Goal: Information Seeking & Learning: Learn about a topic

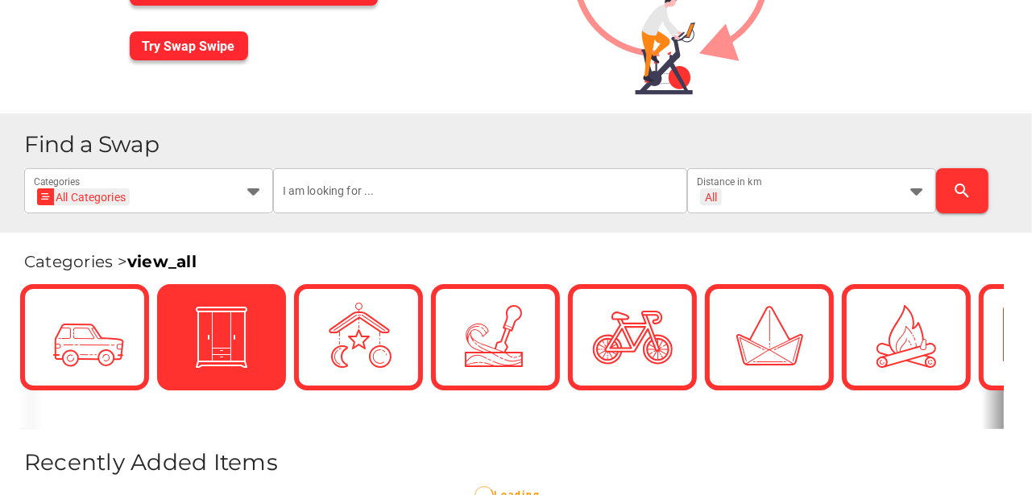
scroll to position [188, 0]
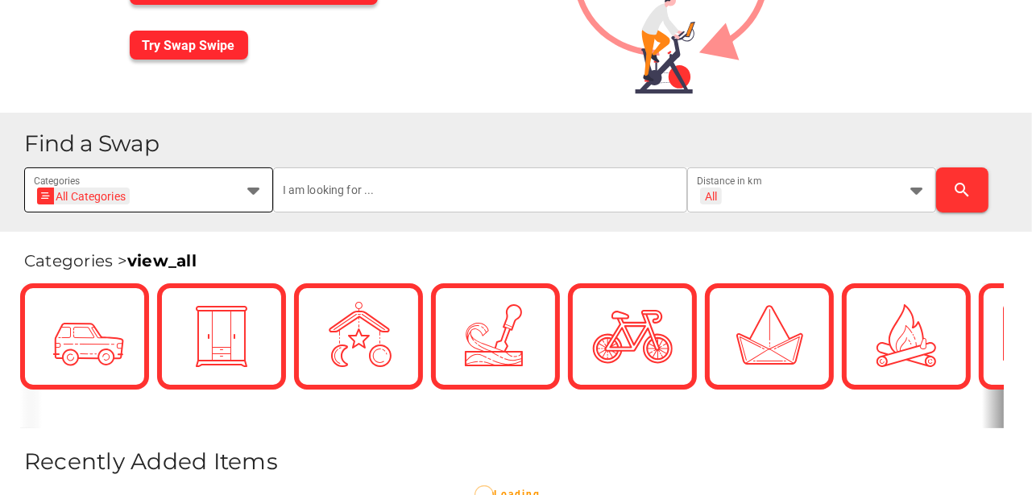
drag, startPoint x: 251, startPoint y: 190, endPoint x: 242, endPoint y: 190, distance: 8.9
click at [251, 190] on icon at bounding box center [253, 189] width 19 height 19
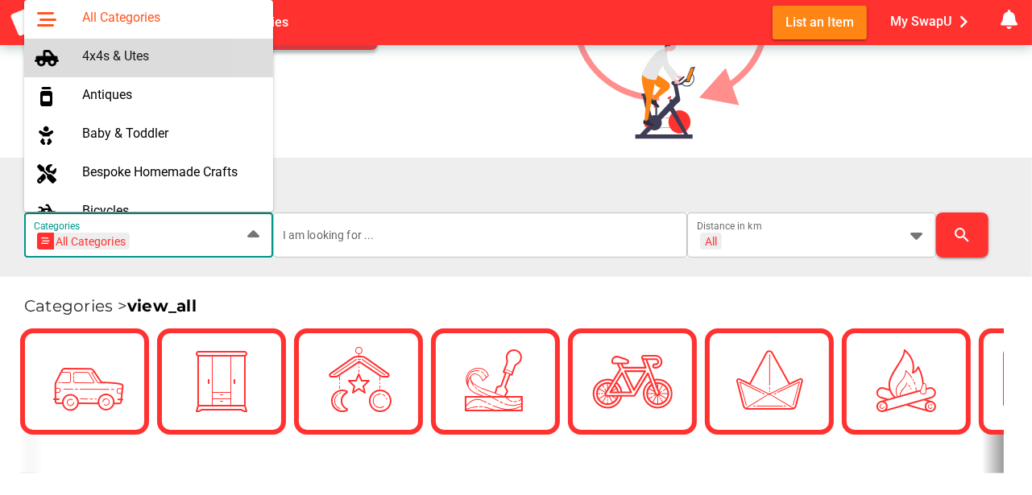
scroll to position [0, 0]
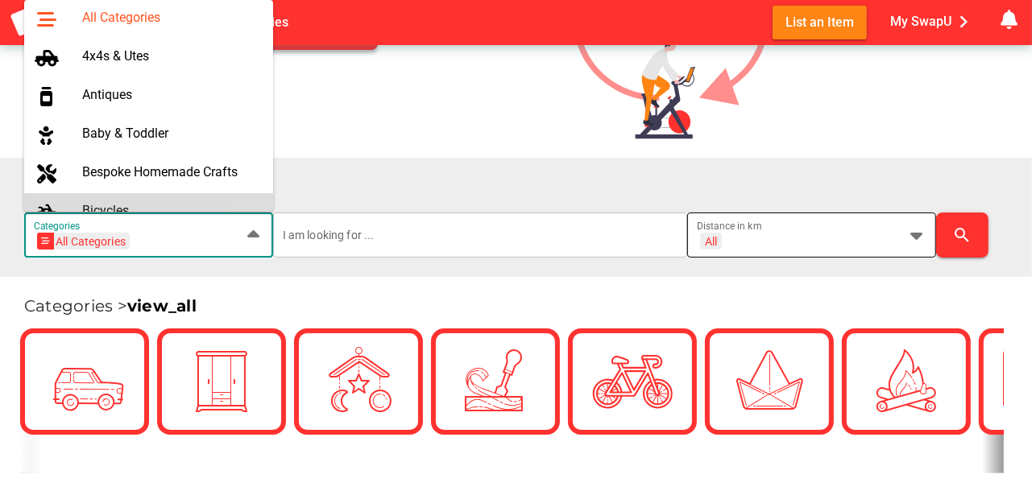
click at [918, 234] on icon at bounding box center [916, 235] width 19 height 19
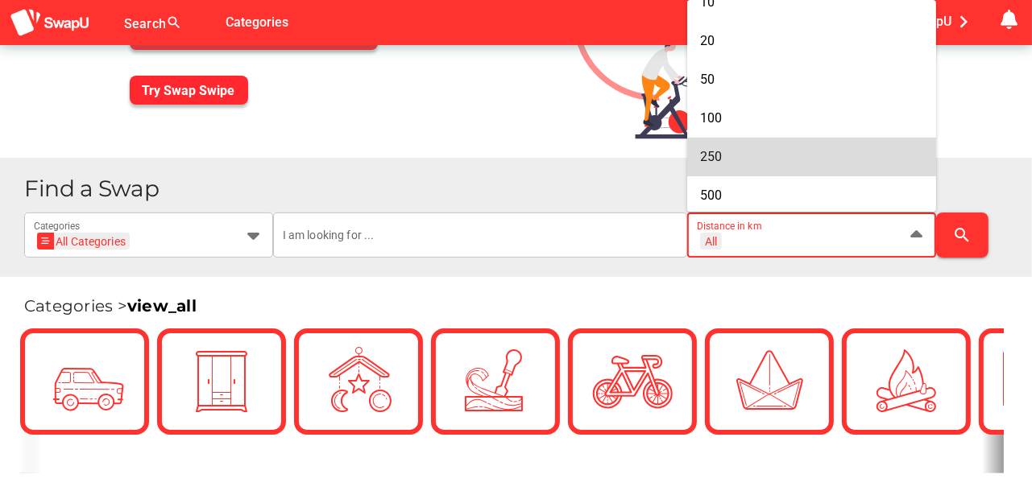
scroll to position [136, 0]
click at [711, 153] on span "250" at bounding box center [711, 153] width 22 height 15
type input "+ 250 km"
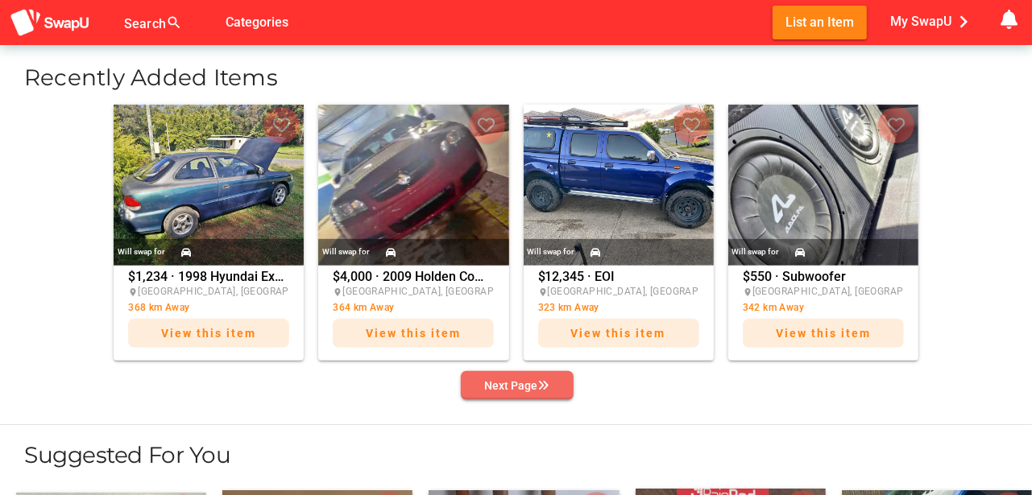
scroll to position [0, 0]
click at [511, 383] on div "Next Page" at bounding box center [517, 385] width 64 height 19
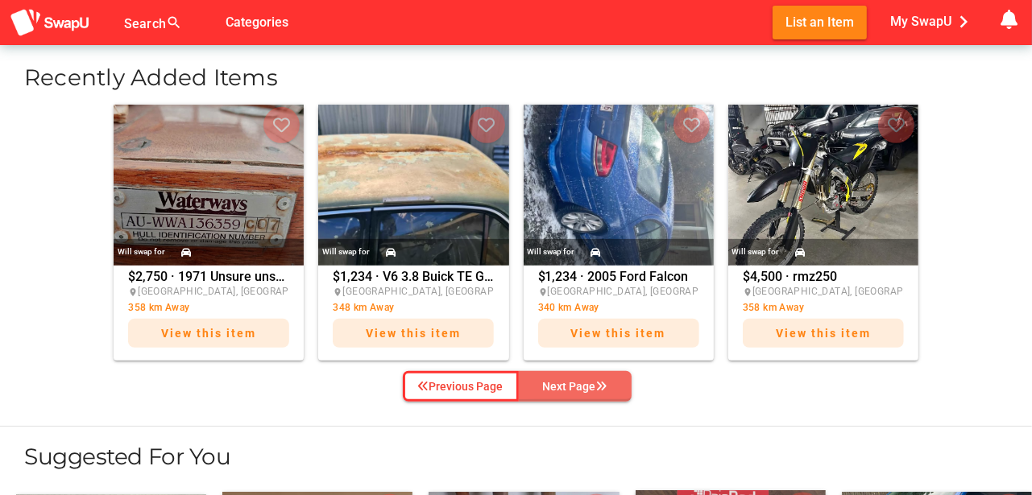
drag, startPoint x: 588, startPoint y: 386, endPoint x: 598, endPoint y: 386, distance: 10.5
click at [594, 387] on div "Next Page" at bounding box center [575, 386] width 64 height 19
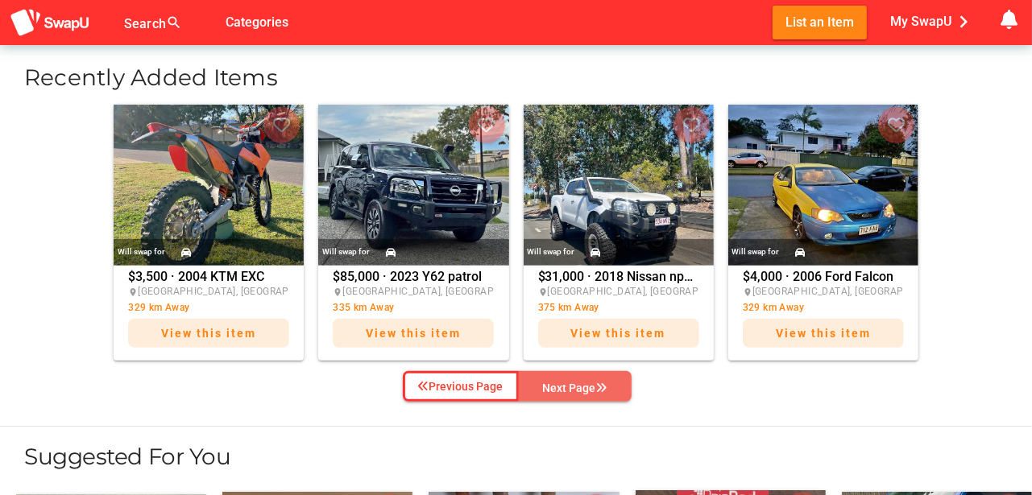
click at [580, 380] on div "Next Page" at bounding box center [575, 388] width 64 height 19
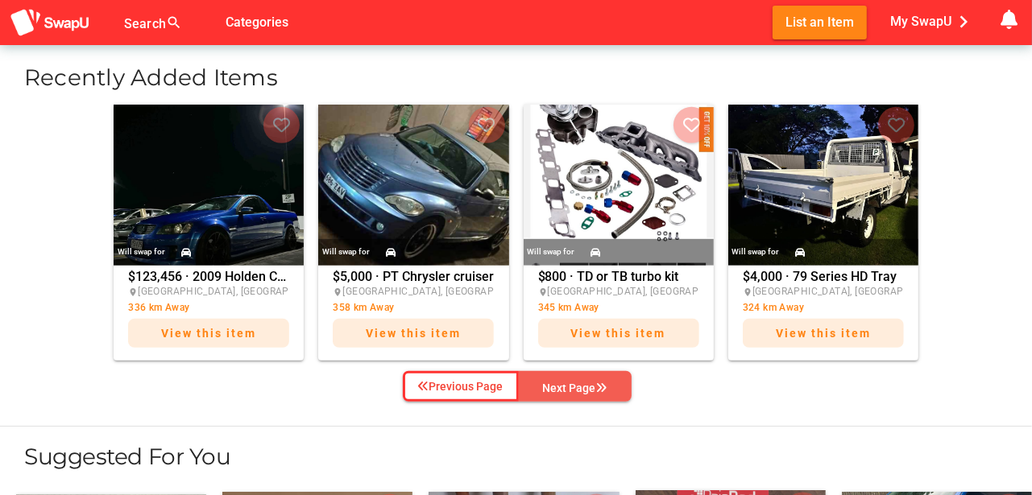
click at [567, 380] on div "Next Page" at bounding box center [575, 388] width 64 height 19
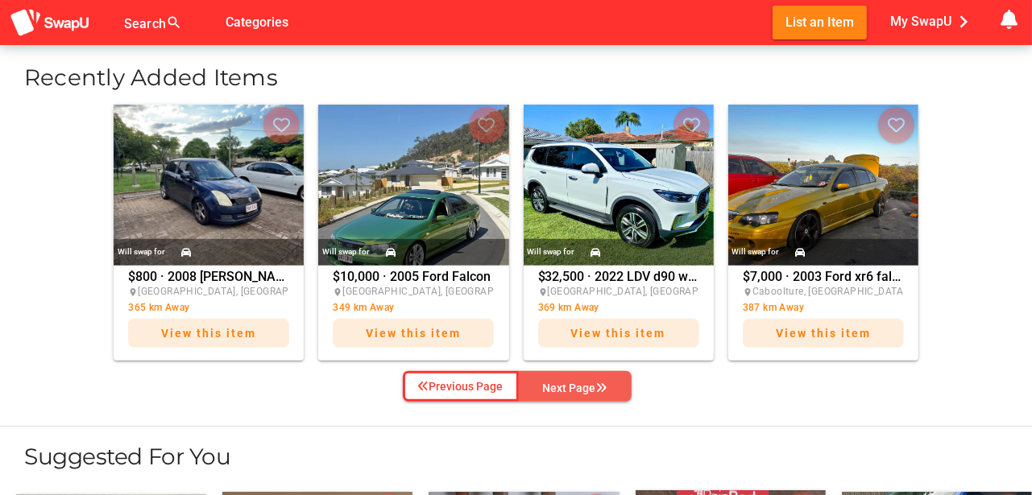
click at [573, 381] on div "Next Page" at bounding box center [575, 388] width 64 height 19
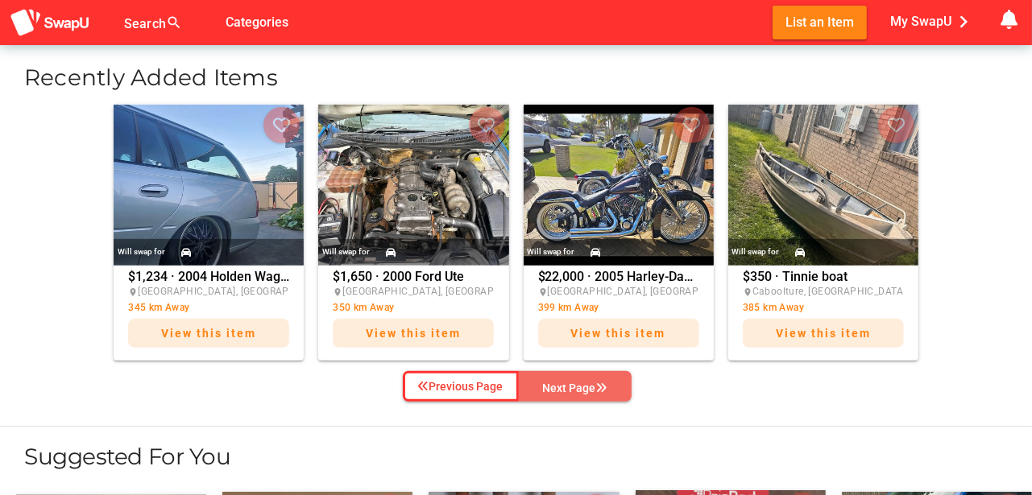
click at [573, 381] on div "Next Page" at bounding box center [575, 388] width 64 height 19
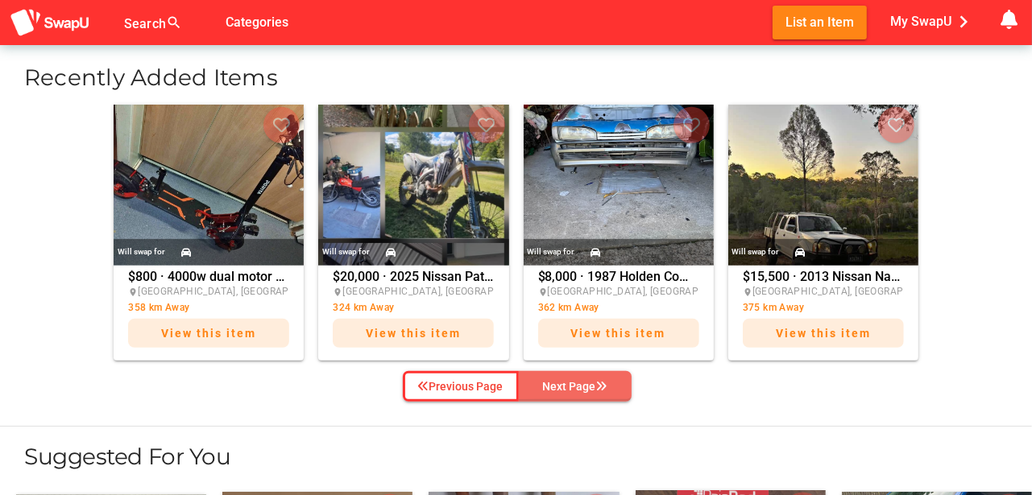
click at [560, 387] on div "Next Page" at bounding box center [575, 386] width 64 height 19
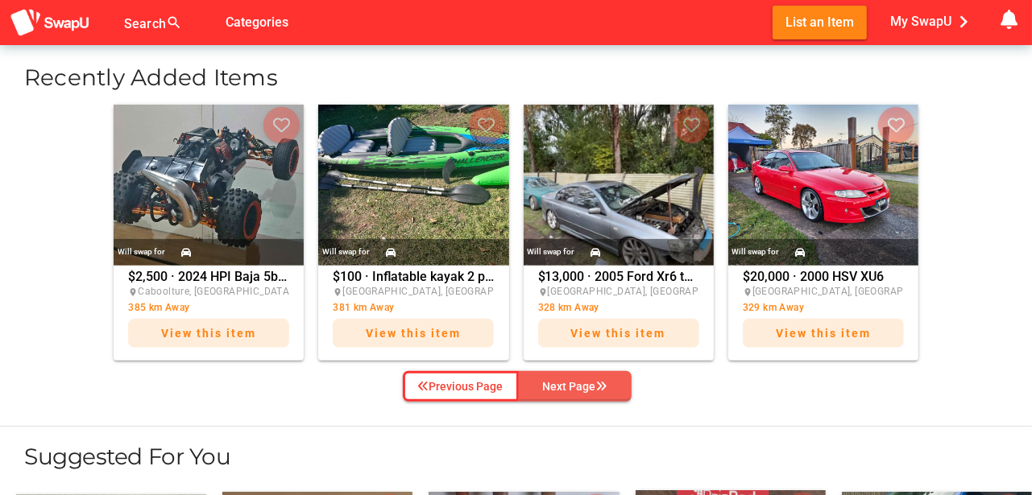
click at [556, 379] on div "Next Page" at bounding box center [575, 386] width 64 height 19
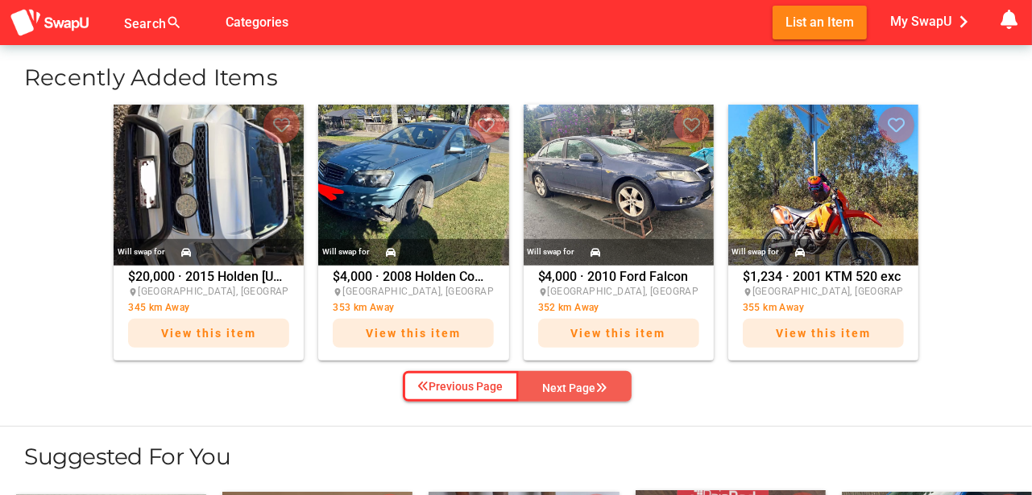
click at [565, 376] on span "Next Page" at bounding box center [575, 388] width 87 height 24
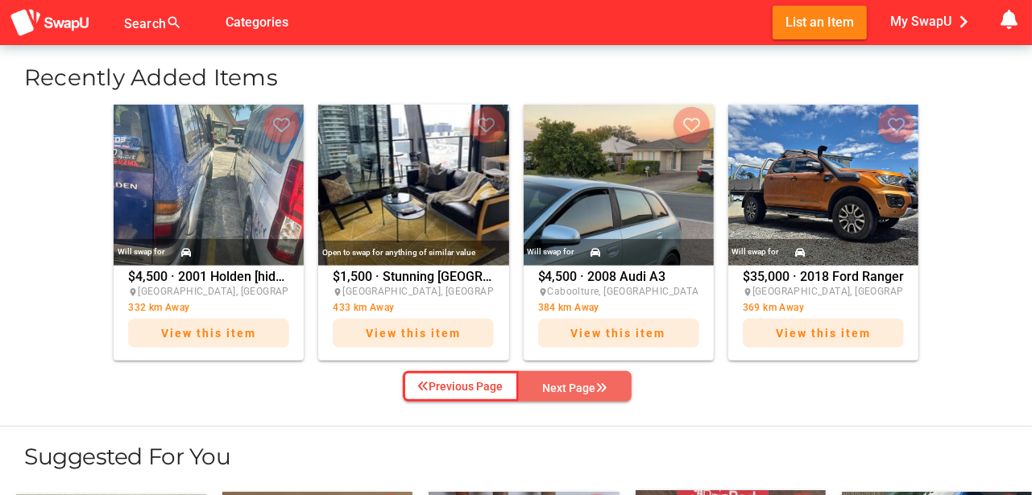
click at [562, 380] on div "Next Page" at bounding box center [575, 388] width 64 height 19
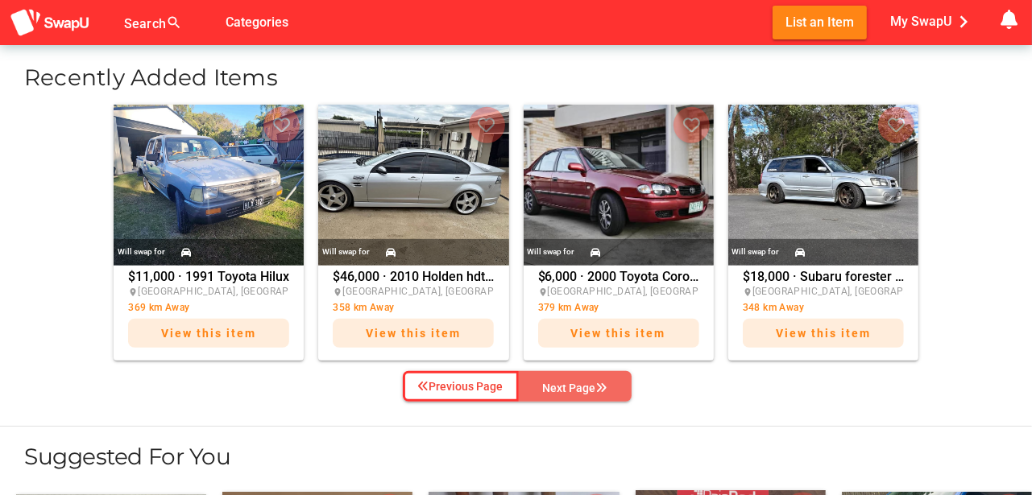
drag, startPoint x: 577, startPoint y: 382, endPoint x: 640, endPoint y: 388, distance: 63.2
click at [594, 384] on div "Next Page" at bounding box center [575, 388] width 64 height 19
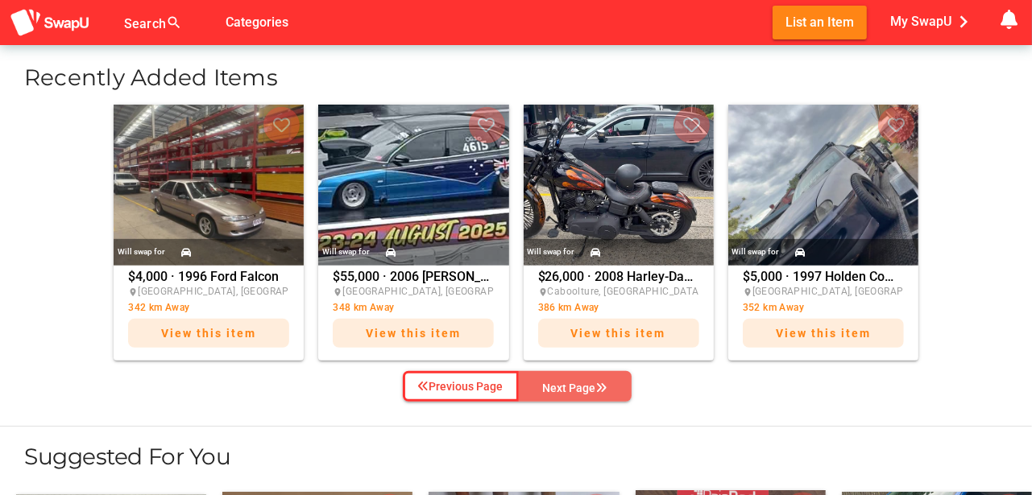
drag, startPoint x: 560, startPoint y: 375, endPoint x: 575, endPoint y: 377, distance: 15.4
click at [560, 379] on div "Next Page" at bounding box center [575, 388] width 64 height 19
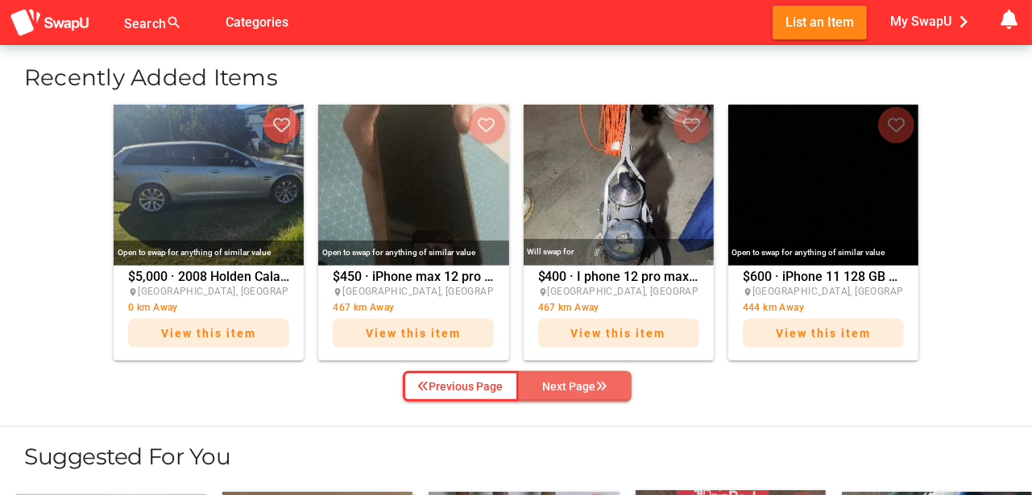
click at [591, 388] on div "Next Page" at bounding box center [575, 386] width 64 height 19
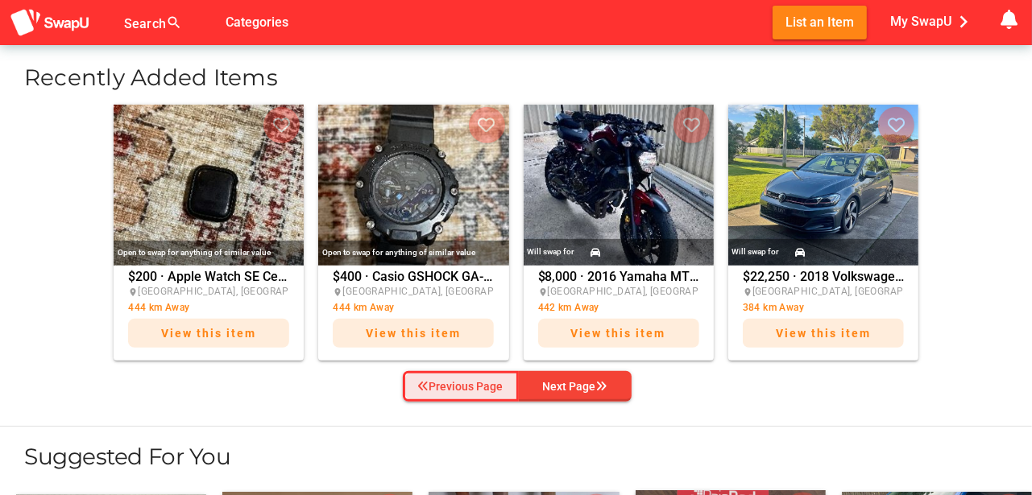
click at [453, 391] on div "Previous Page" at bounding box center [460, 386] width 85 height 19
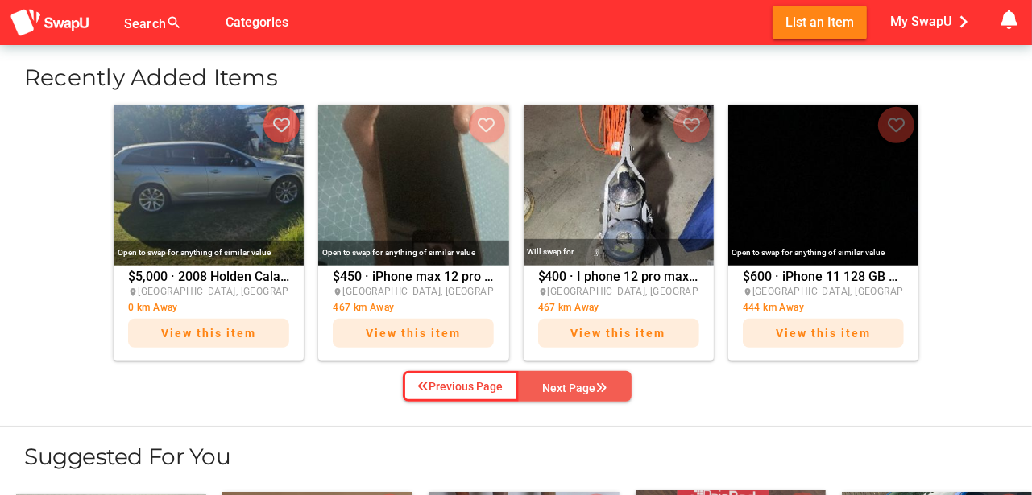
click at [576, 382] on div "Next Page" at bounding box center [575, 388] width 64 height 19
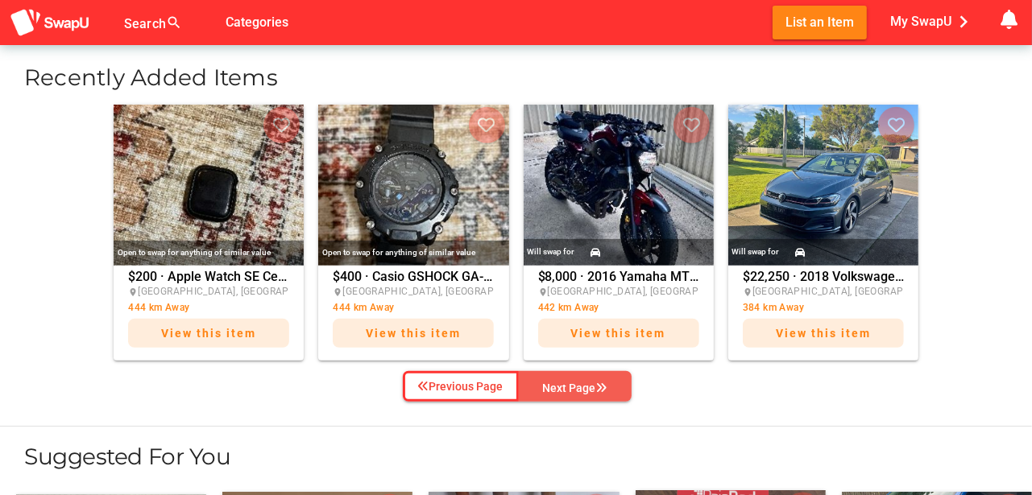
click at [592, 384] on div "Next Page" at bounding box center [575, 388] width 64 height 19
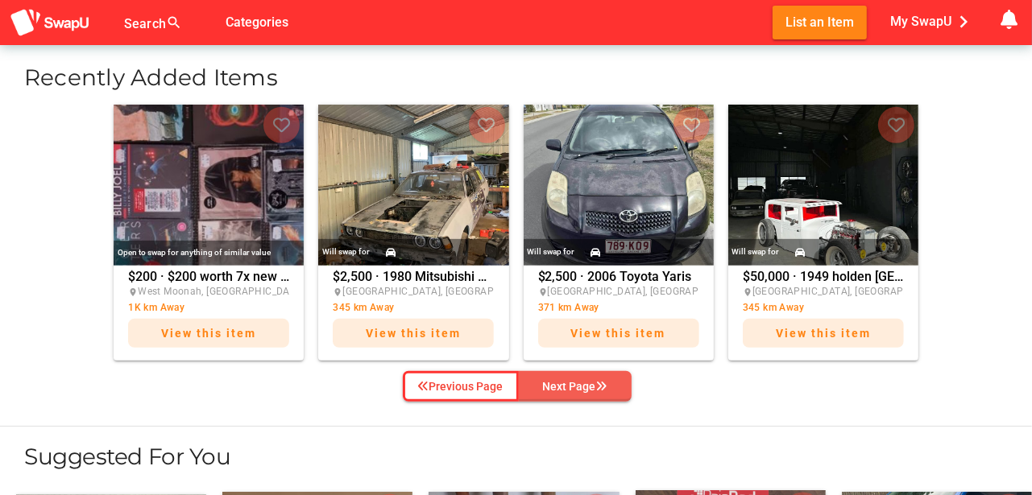
click at [580, 382] on div "Next Page" at bounding box center [575, 386] width 64 height 19
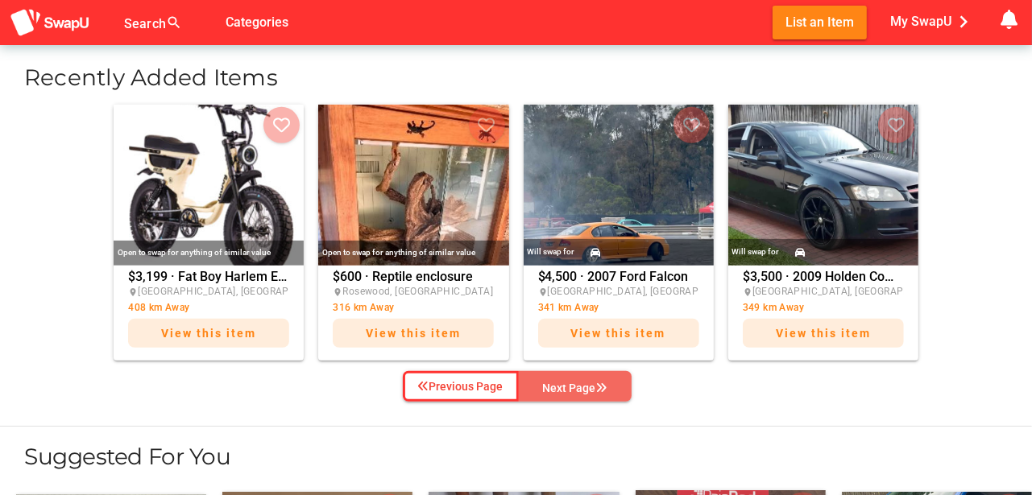
click at [581, 382] on div "Next Page" at bounding box center [575, 388] width 64 height 19
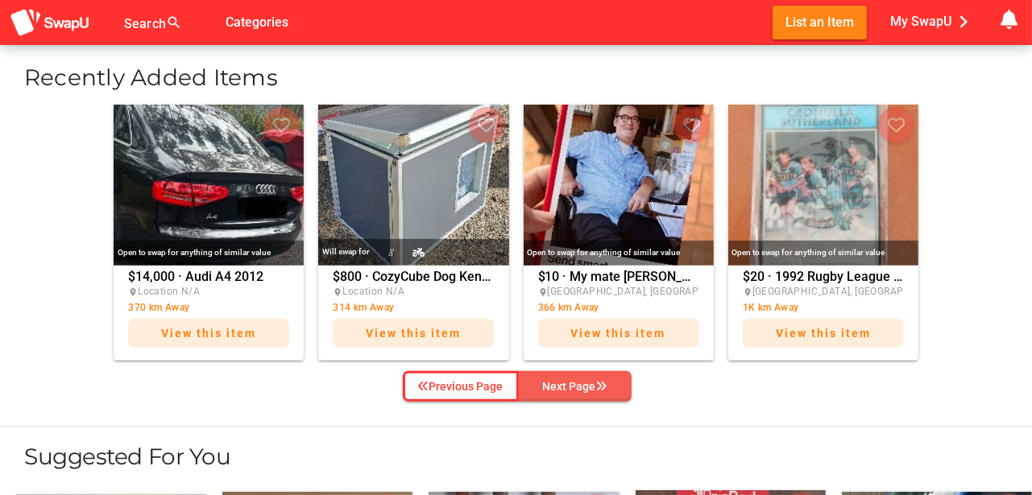
click at [582, 382] on div "Next Page" at bounding box center [575, 386] width 64 height 19
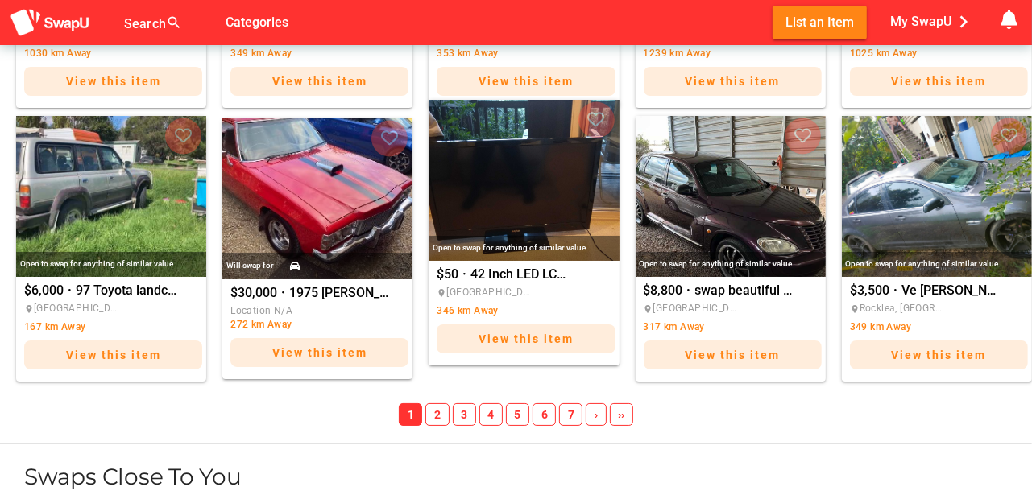
scroll to position [1825, 0]
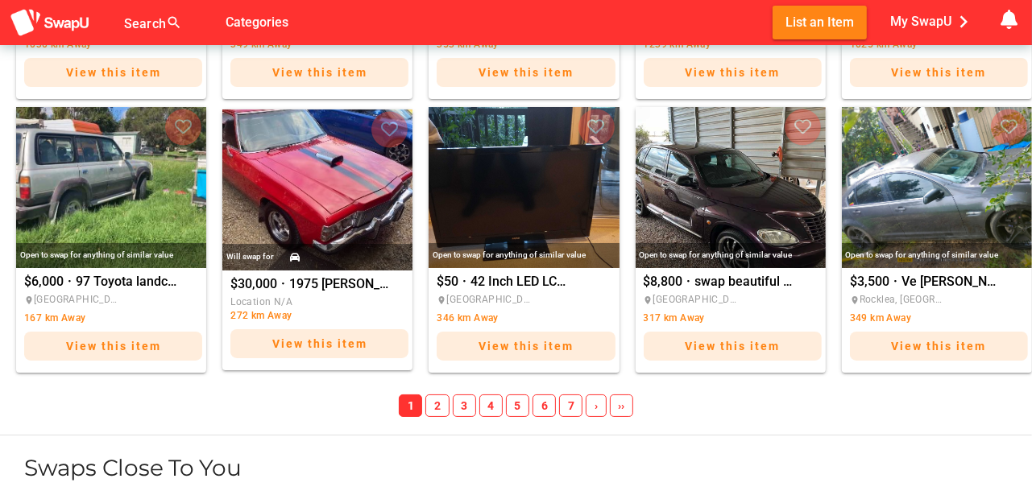
click at [438, 405] on span "2" at bounding box center [436, 406] width 23 height 23
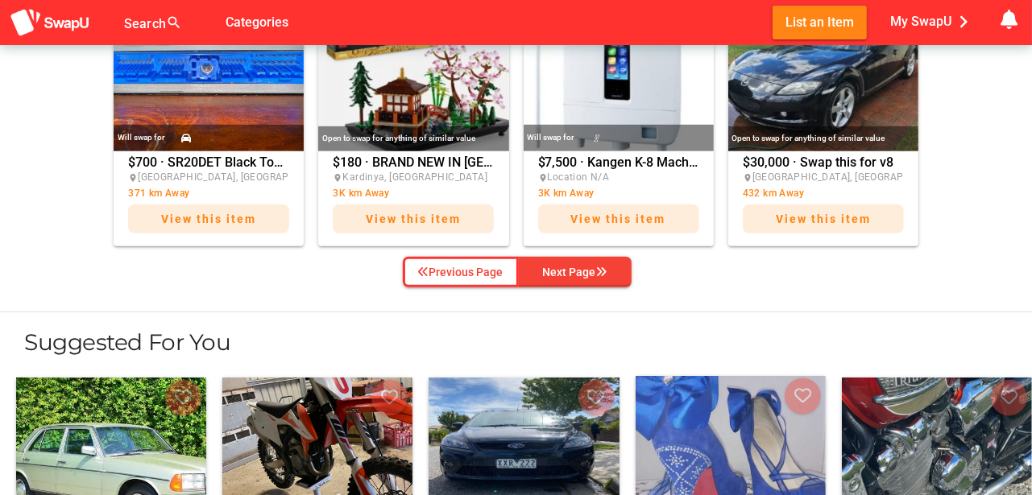
scroll to position [698, 0]
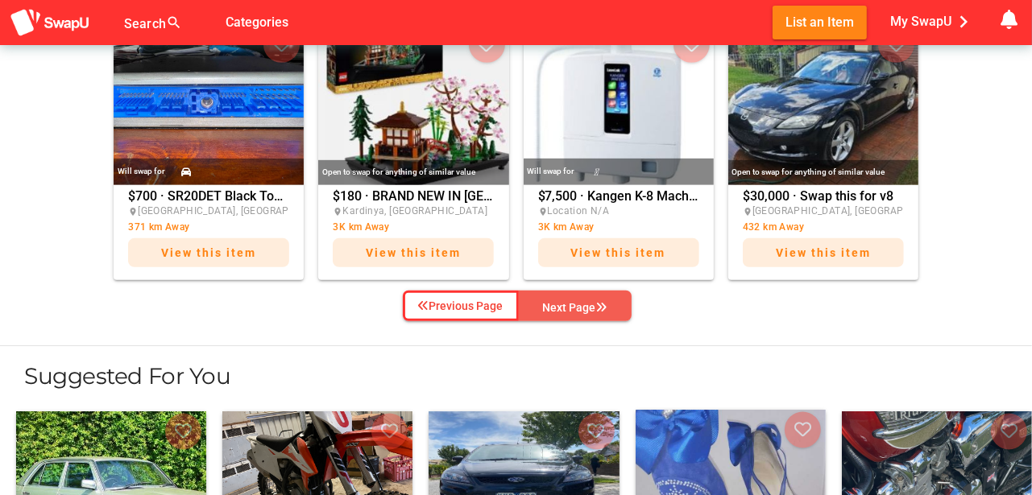
click at [565, 305] on div "Next Page" at bounding box center [575, 307] width 64 height 19
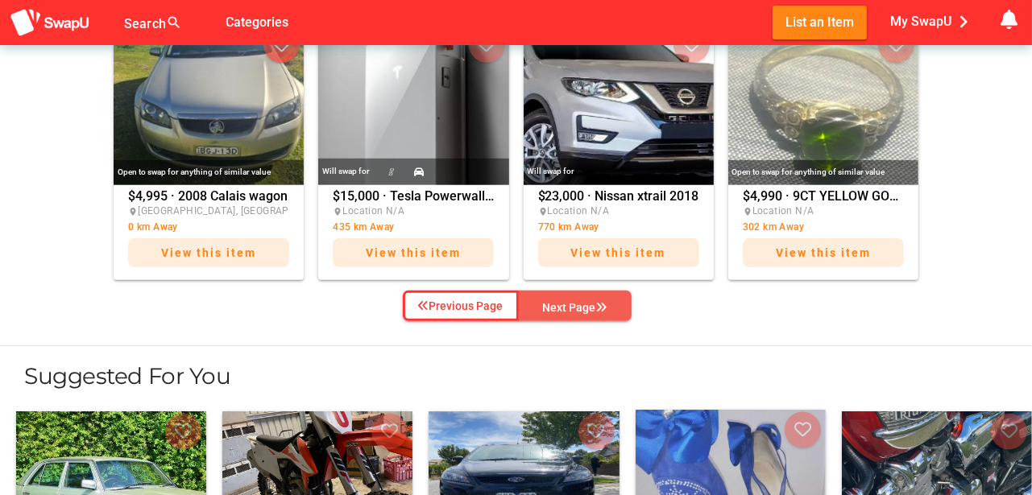
click at [583, 299] on div "Next Page" at bounding box center [575, 307] width 64 height 19
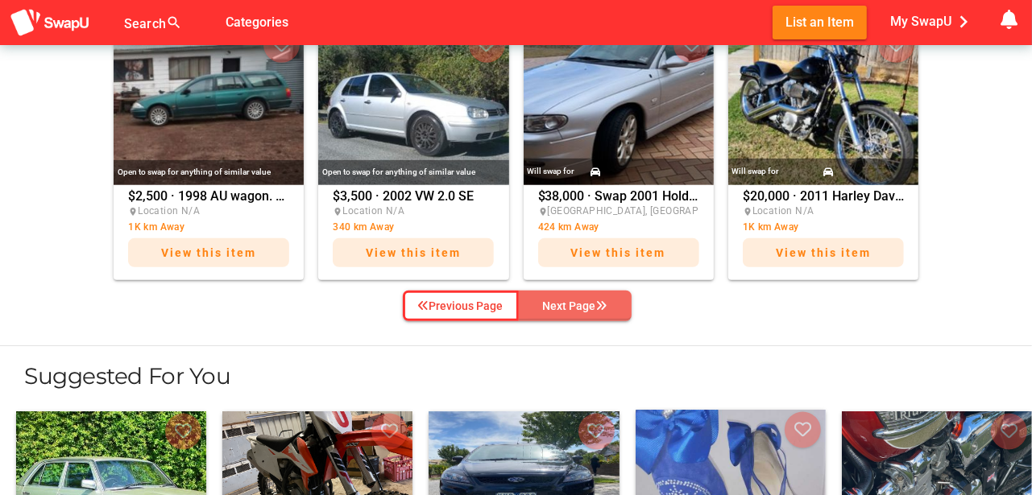
click at [572, 301] on div "Next Page" at bounding box center [575, 305] width 64 height 19
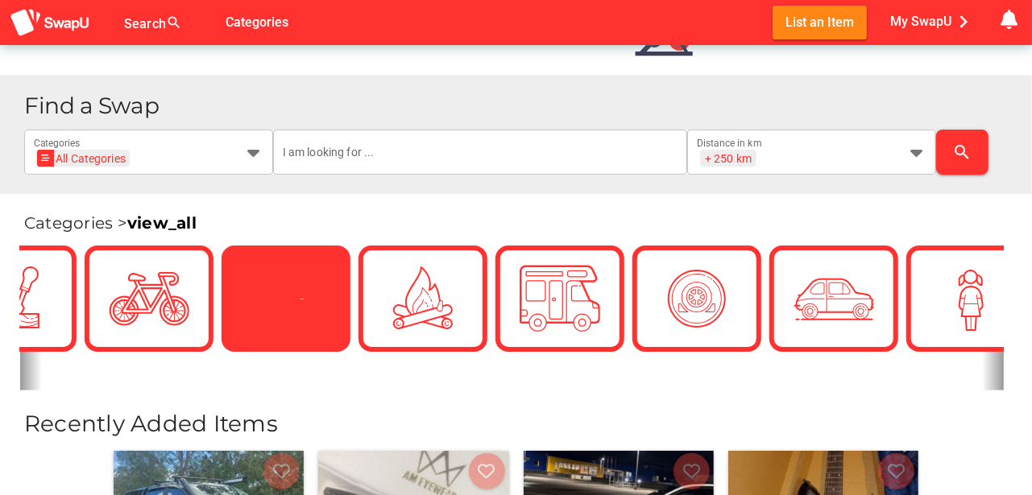
scroll to position [268, 0]
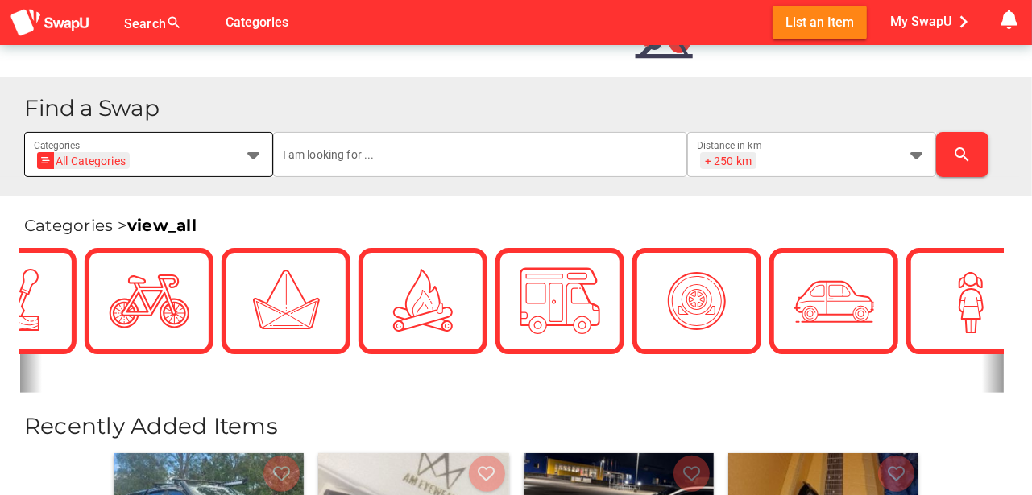
click at [261, 151] on icon at bounding box center [253, 154] width 19 height 19
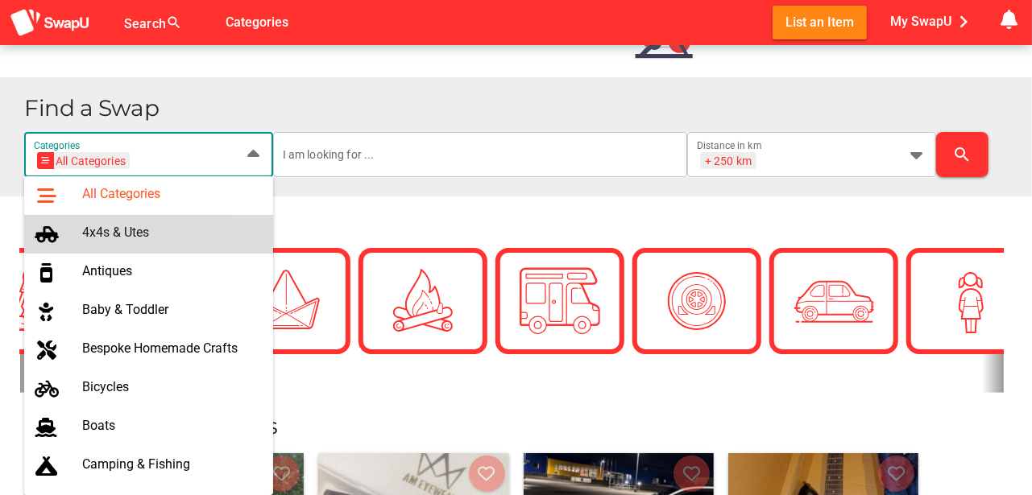
click at [137, 234] on div "4x4s & Utes" at bounding box center [171, 233] width 178 height 15
type input "4x4s & Utes"
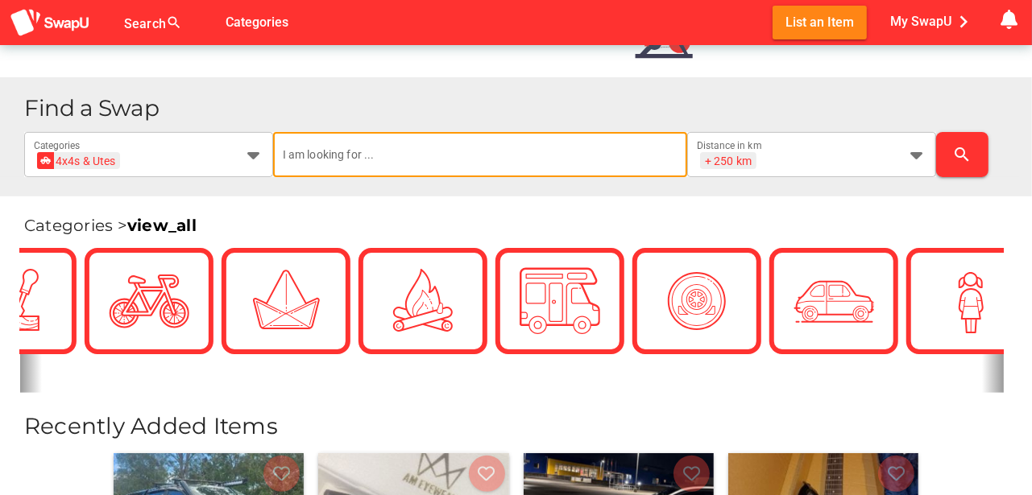
scroll to position [0, 0]
click at [308, 152] on input "text" at bounding box center [480, 154] width 395 height 45
type input "dual cab / crewman"
click at [967, 147] on icon "search" at bounding box center [962, 154] width 19 height 19
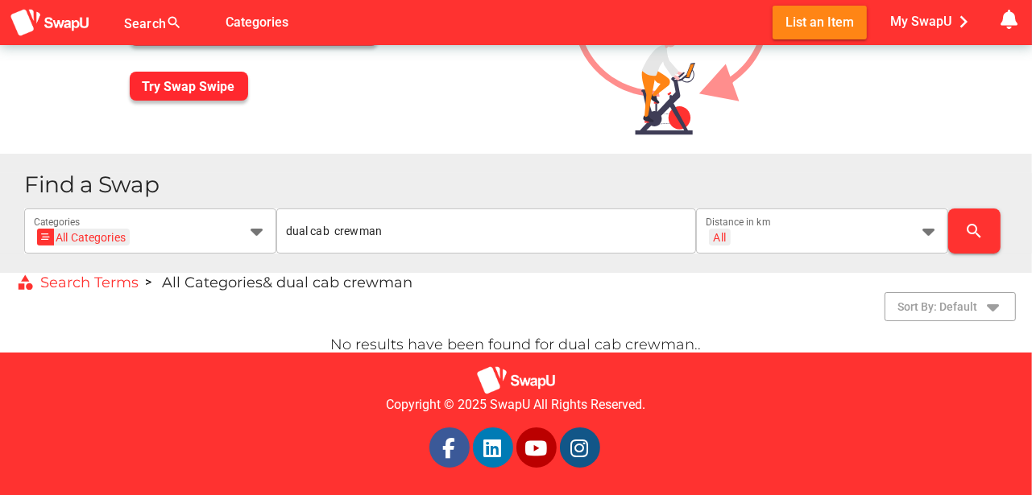
scroll to position [192, 0]
